Goal: Information Seeking & Learning: Learn about a topic

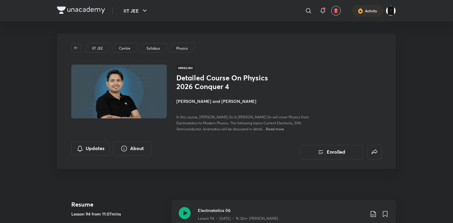
scroll to position [69, 0]
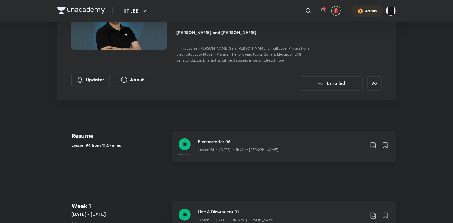
click at [183, 145] on icon at bounding box center [185, 144] width 12 height 12
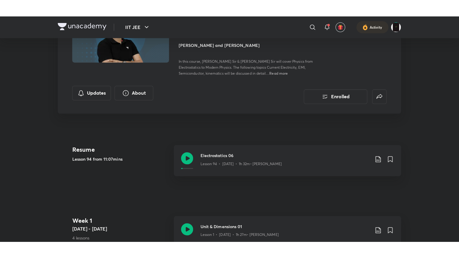
scroll to position [73, 0]
